Goal: Find specific page/section: Find specific page/section

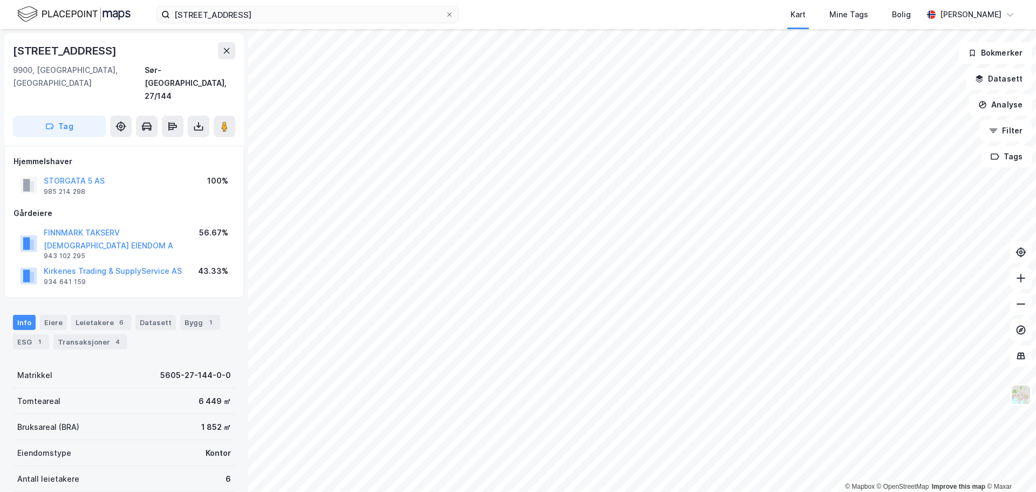
click at [81, 354] on div "© Mapbox © OpenStreetMap Improve this map © [STREET_ADDRESS] Tag Hjemmelshaver …" at bounding box center [518, 260] width 1036 height 463
click at [1017, 305] on icon at bounding box center [1021, 304] width 11 height 11
click at [225, 174] on div "© Mapbox © OpenStreetMap Improve this map © [STREET_ADDRESS] Tag Hjemmelshaver …" at bounding box center [518, 260] width 1036 height 463
click at [450, 16] on icon at bounding box center [449, 14] width 6 height 6
click at [445, 16] on input "[STREET_ADDRESS]" at bounding box center [307, 14] width 275 height 16
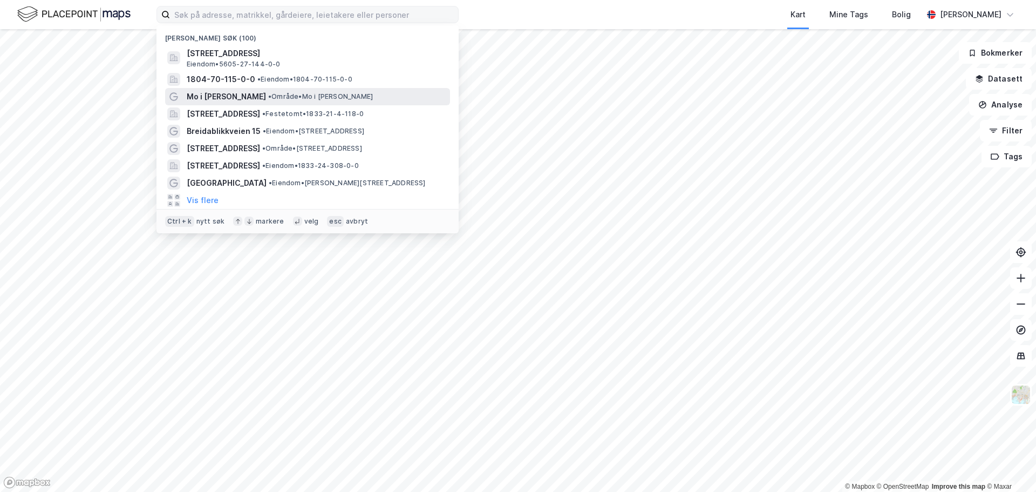
click at [209, 94] on span "Mo i [PERSON_NAME]" at bounding box center [226, 96] width 79 height 13
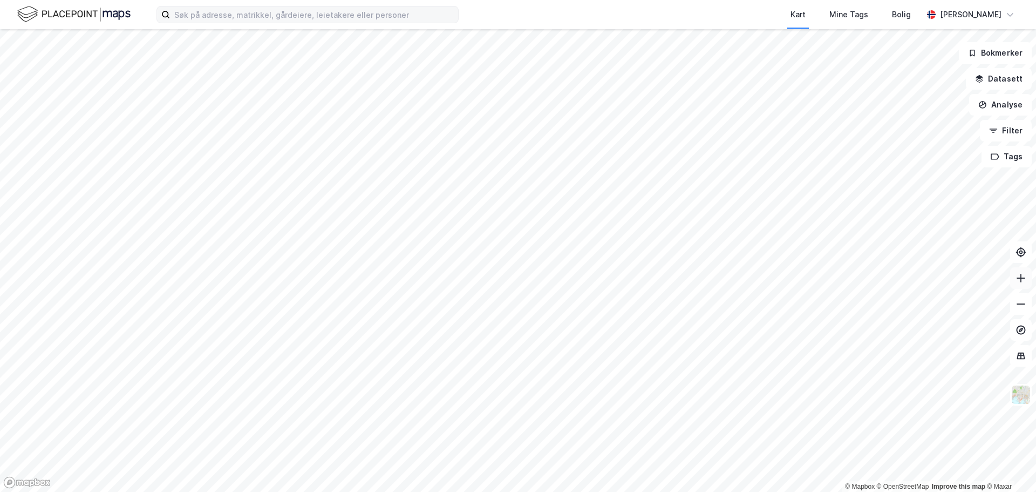
click at [1021, 277] on icon at bounding box center [1021, 278] width 11 height 11
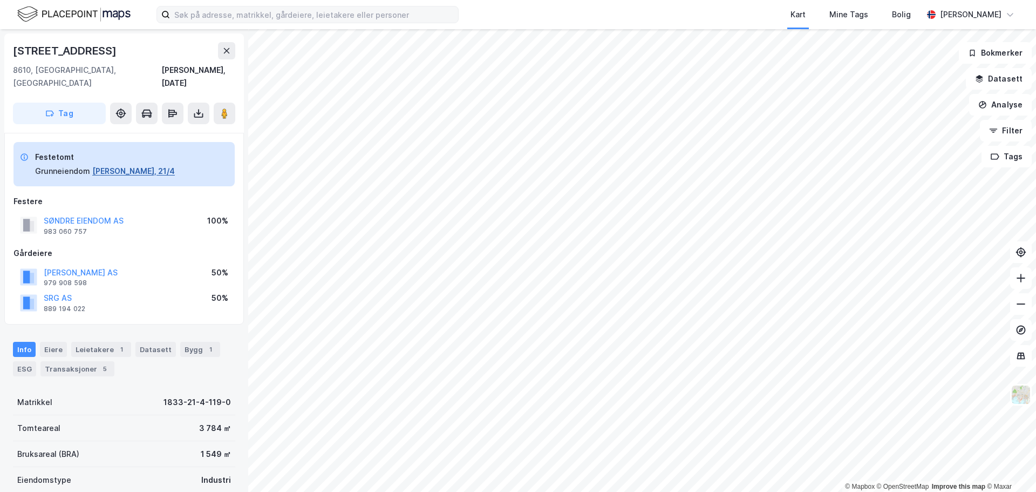
click at [106, 165] on button "[PERSON_NAME], 21/4" at bounding box center [133, 171] width 83 height 13
